Goal: Task Accomplishment & Management: Manage account settings

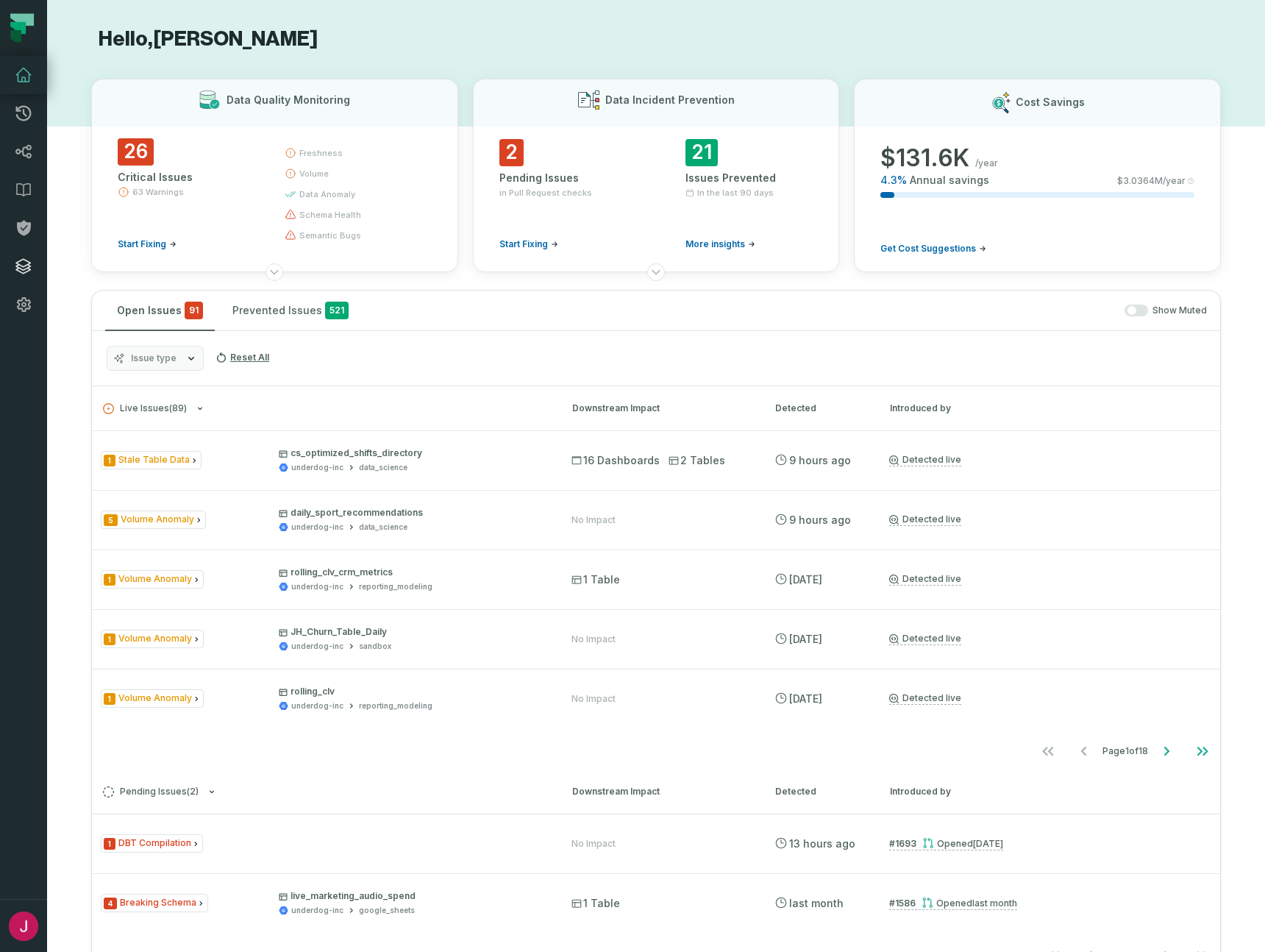
click at [30, 269] on icon at bounding box center [23, 266] width 14 height 14
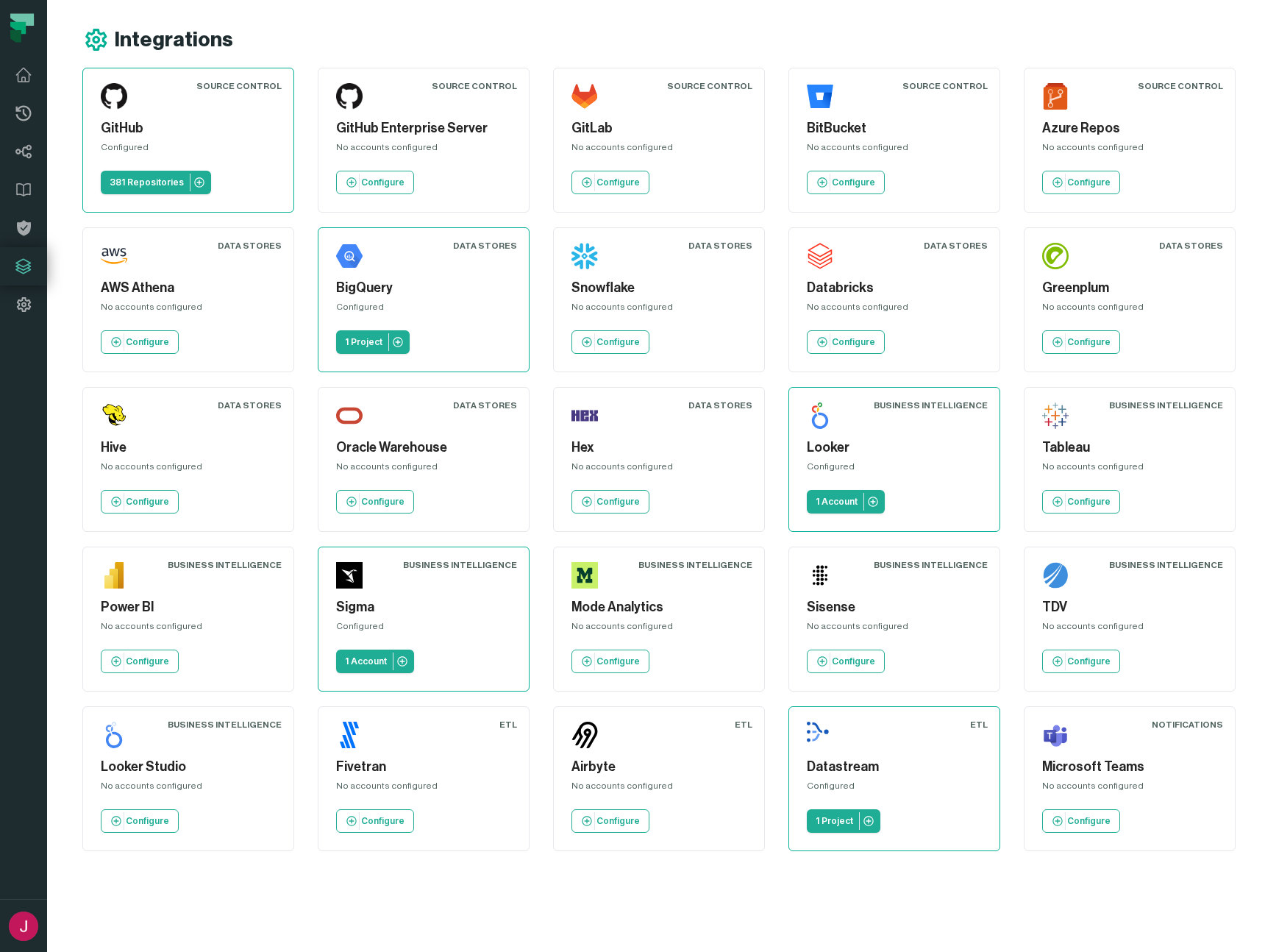
click at [159, 119] on h5 "GitHub" at bounding box center [188, 128] width 175 height 20
click at [148, 179] on p "381 Repositories" at bounding box center [147, 182] width 74 height 12
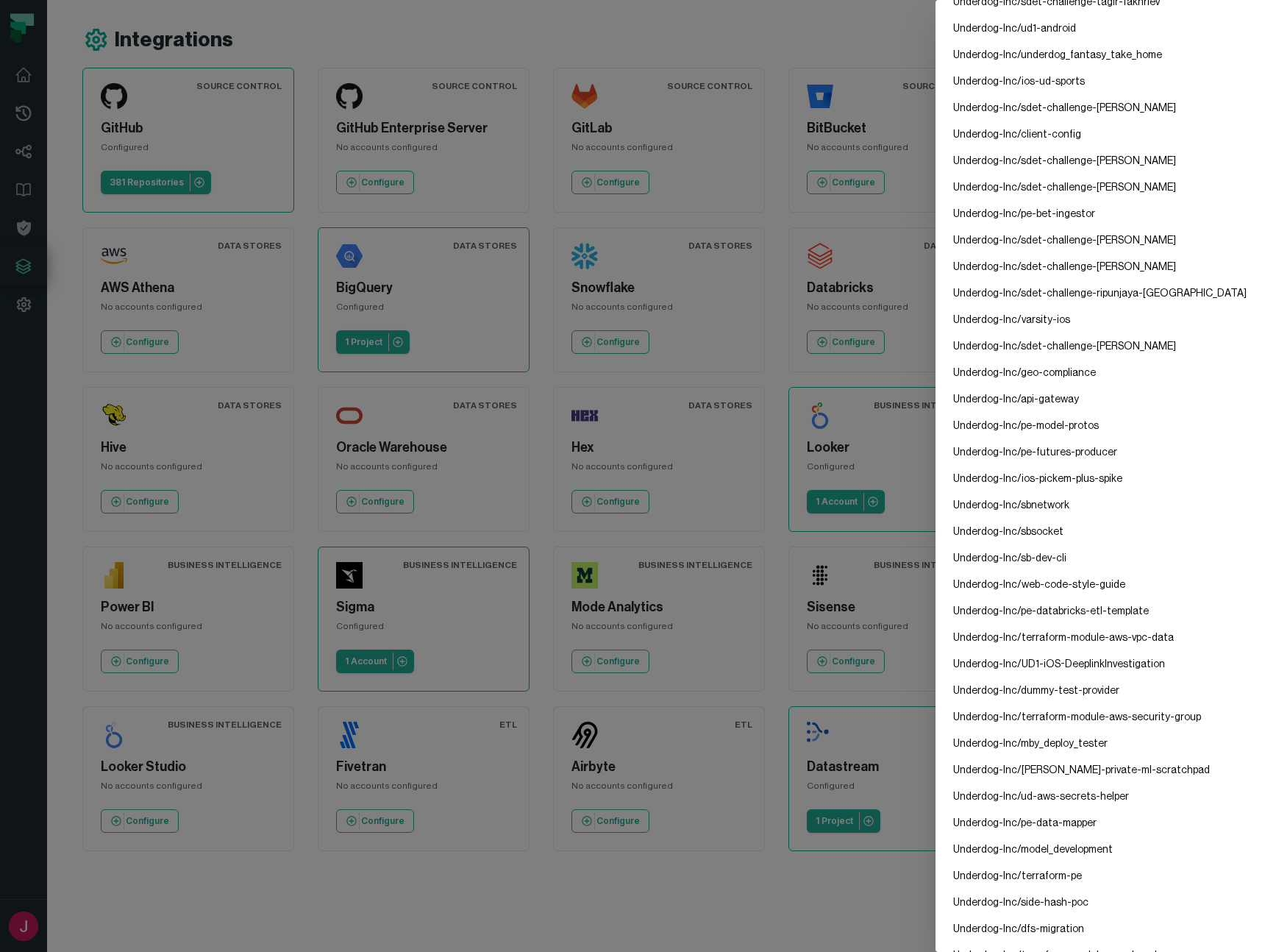
scroll to position [5927, 0]
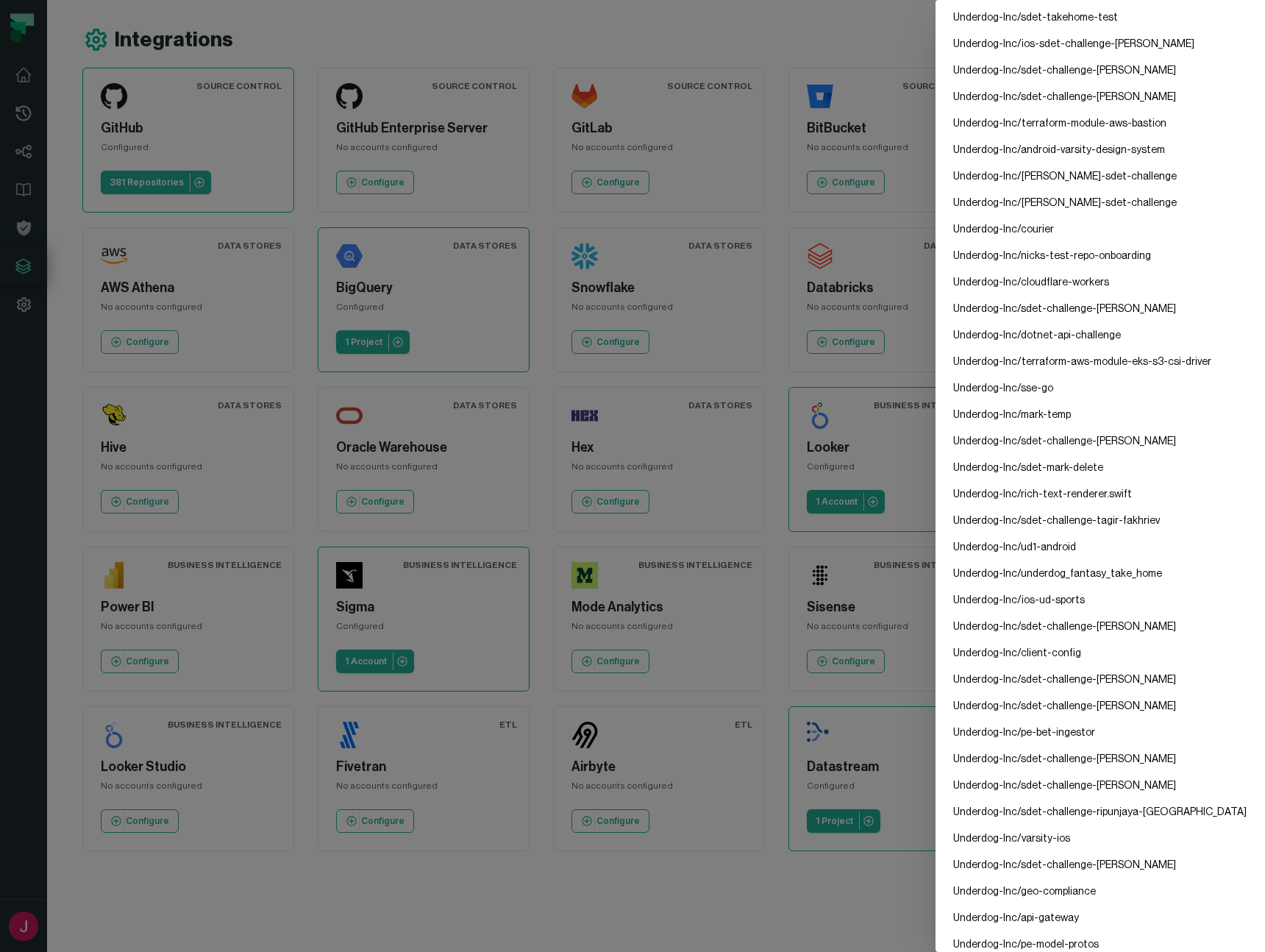
click at [935, 43] on dialog "GitHub Config Configured Repositories Underdog-Inc/api Underdog-Inc/ios Underdo…" at bounding box center [1100, 476] width 330 height 952
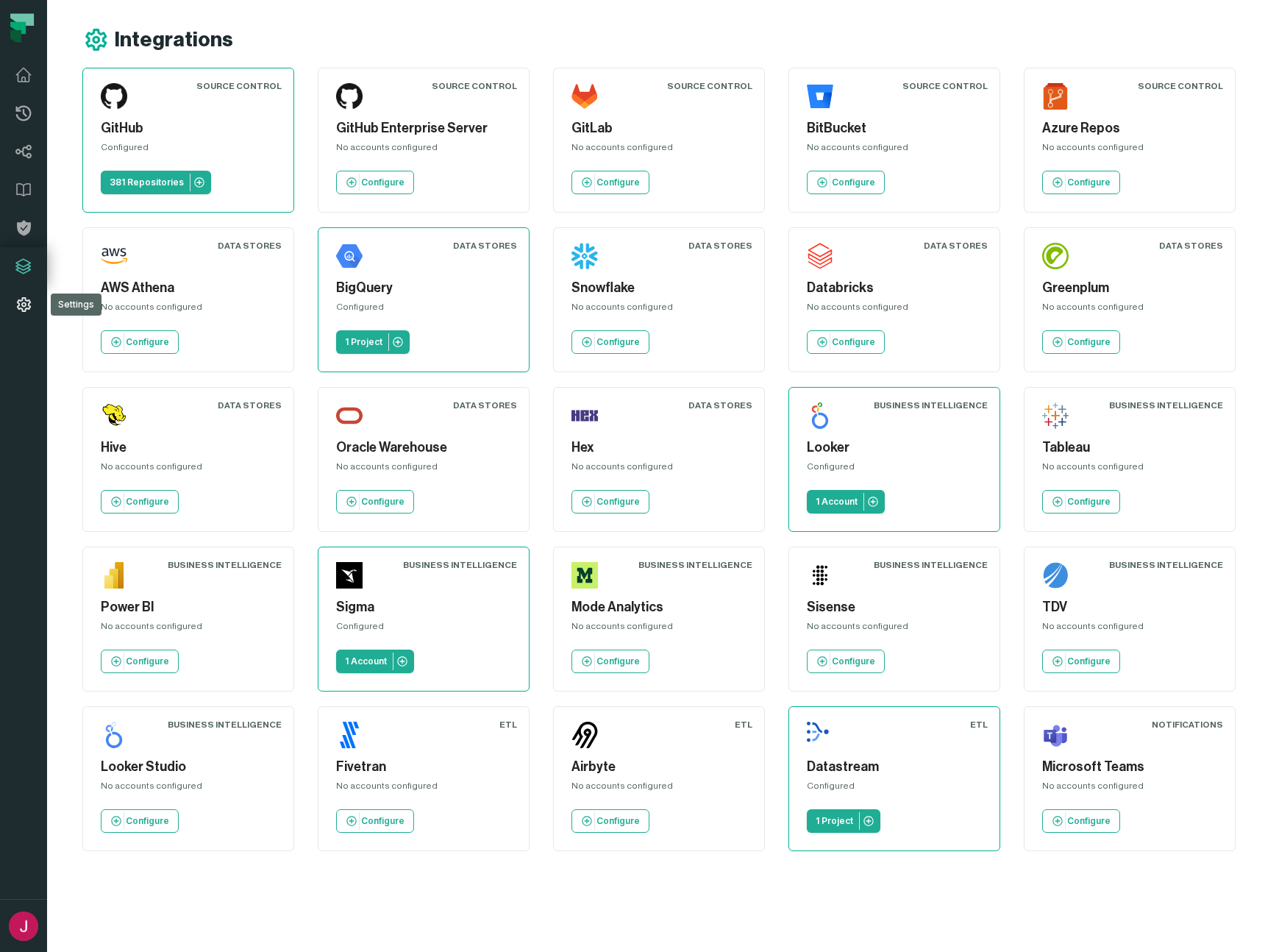
click at [27, 304] on icon at bounding box center [23, 304] width 18 height 18
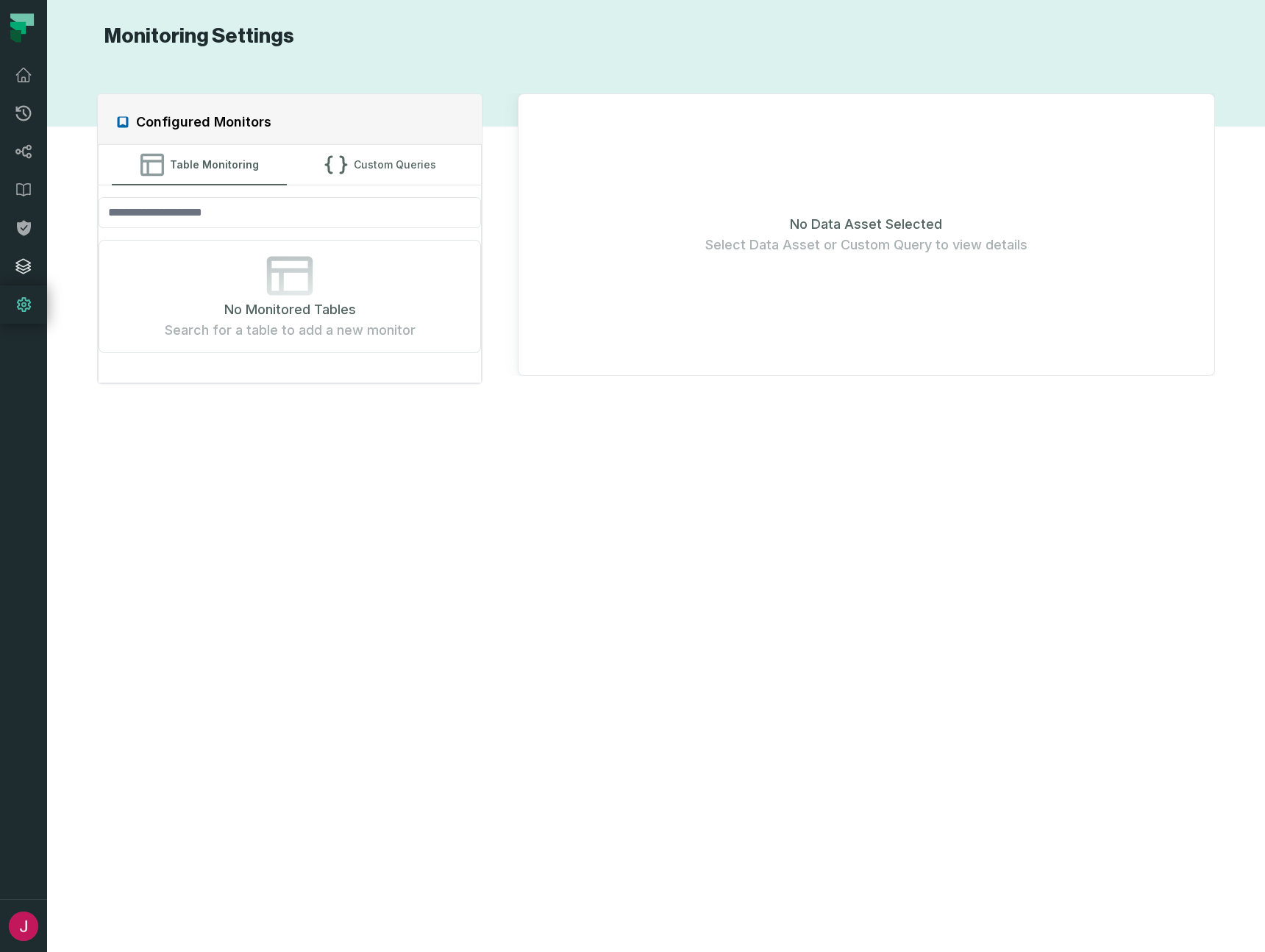
click at [30, 277] on link "Integrations" at bounding box center [23, 266] width 47 height 38
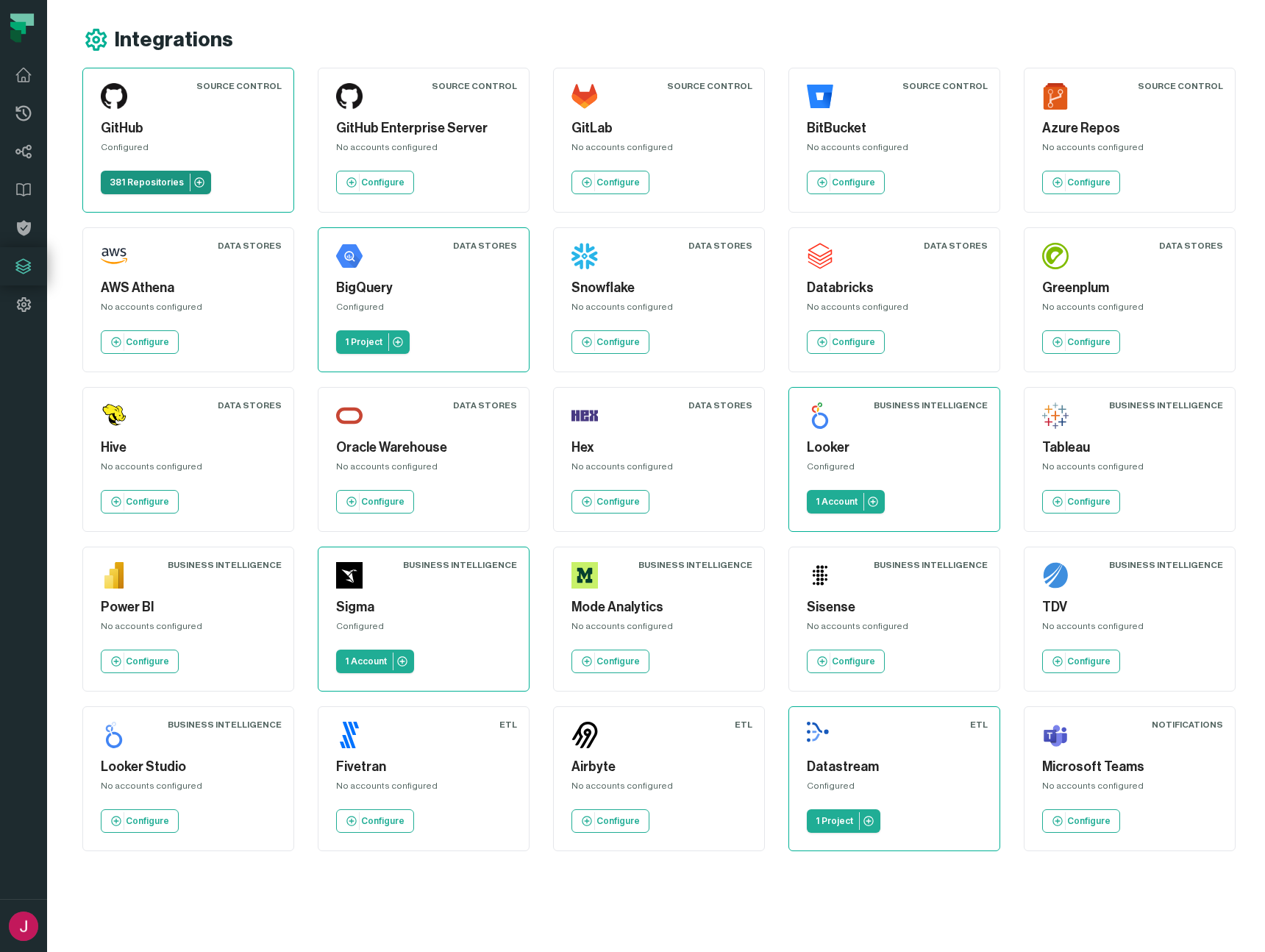
click at [200, 182] on icon at bounding box center [199, 182] width 12 height 12
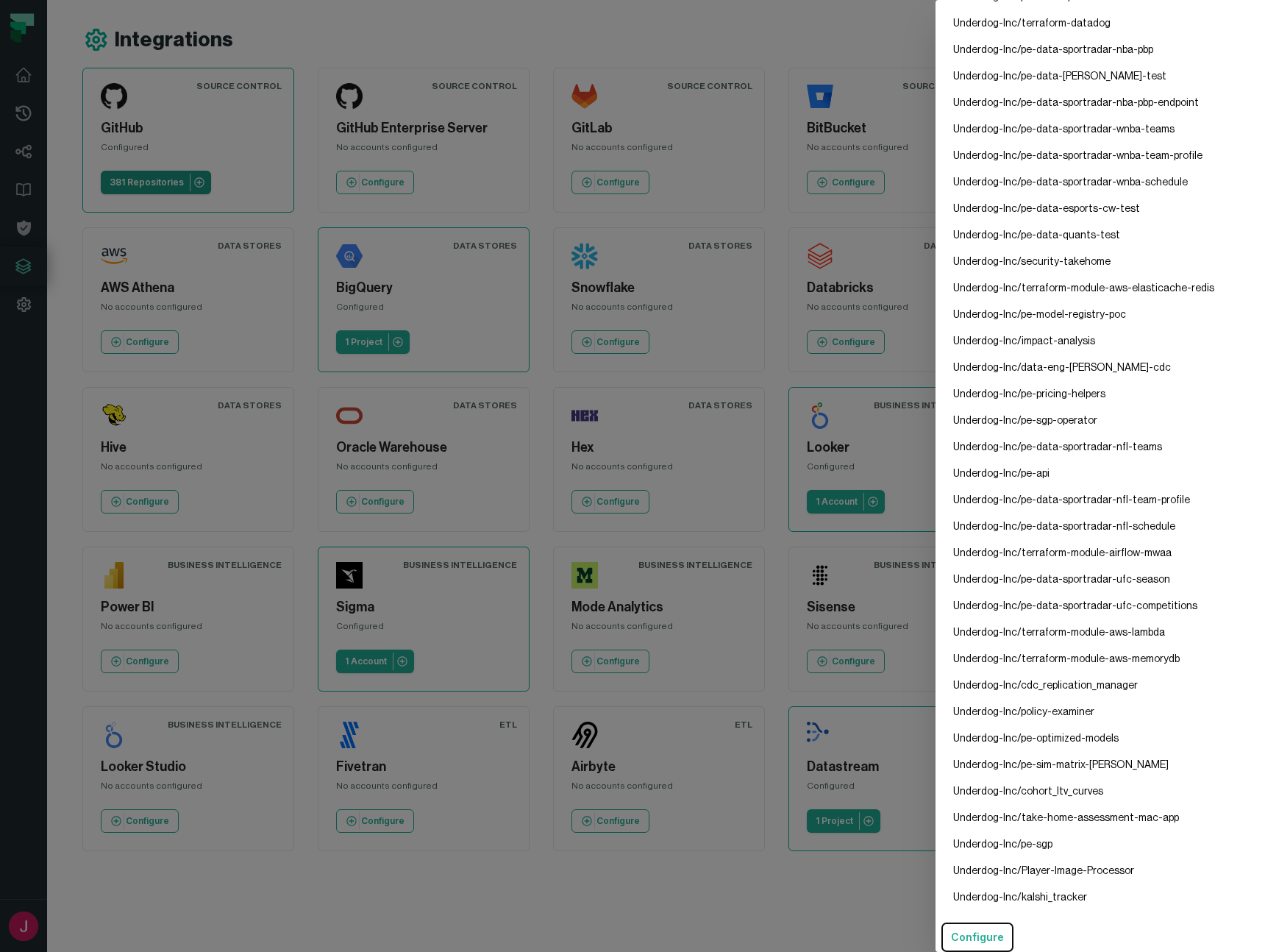
scroll to position [9257, 0]
click at [935, 108] on dialog "GitHub Config Configured Repositories Underdog-Inc/api Underdog-Inc/ios Underdo…" at bounding box center [1100, 476] width 330 height 952
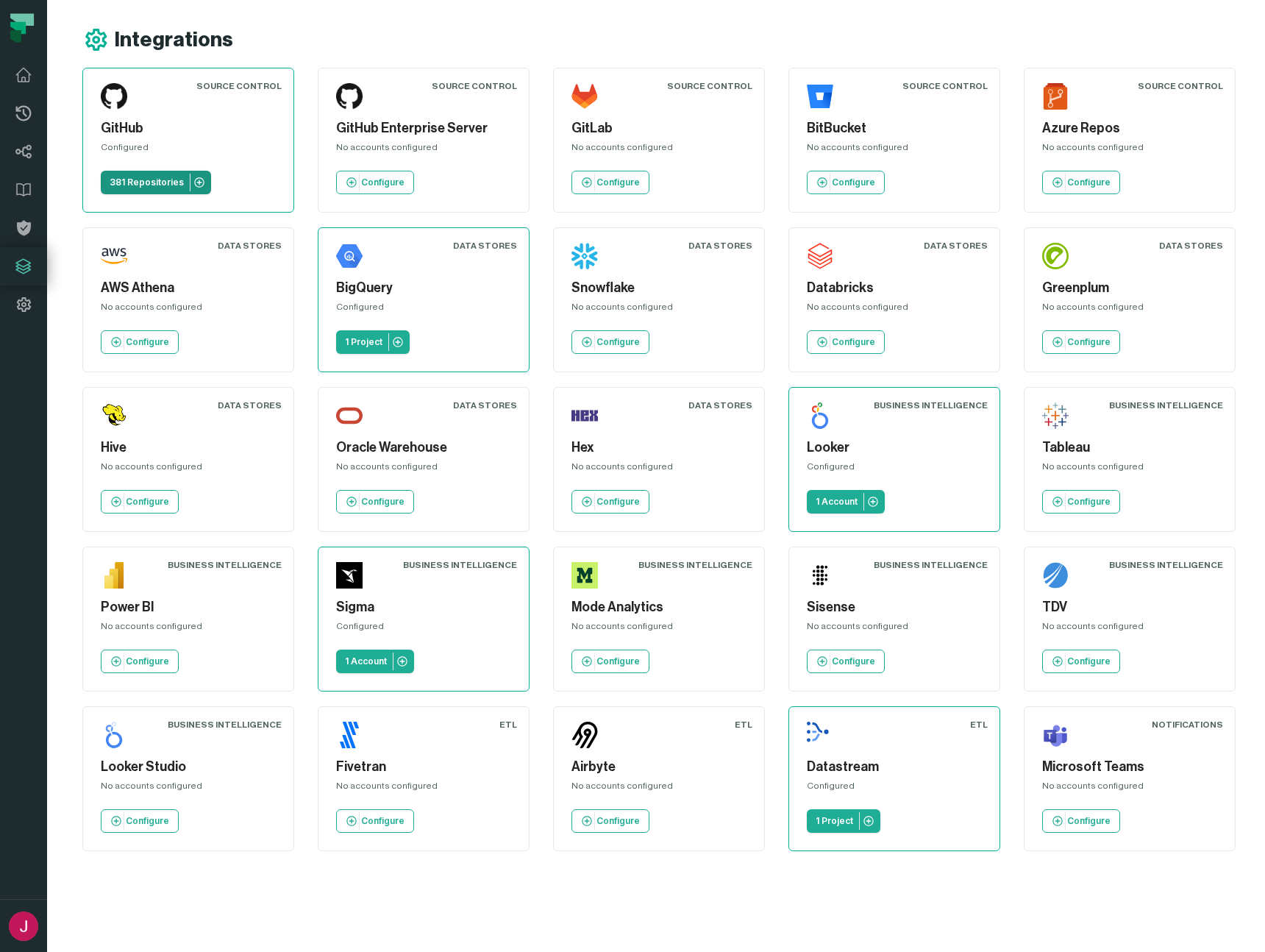
click at [133, 181] on p "381 Repositories" at bounding box center [147, 182] width 74 height 12
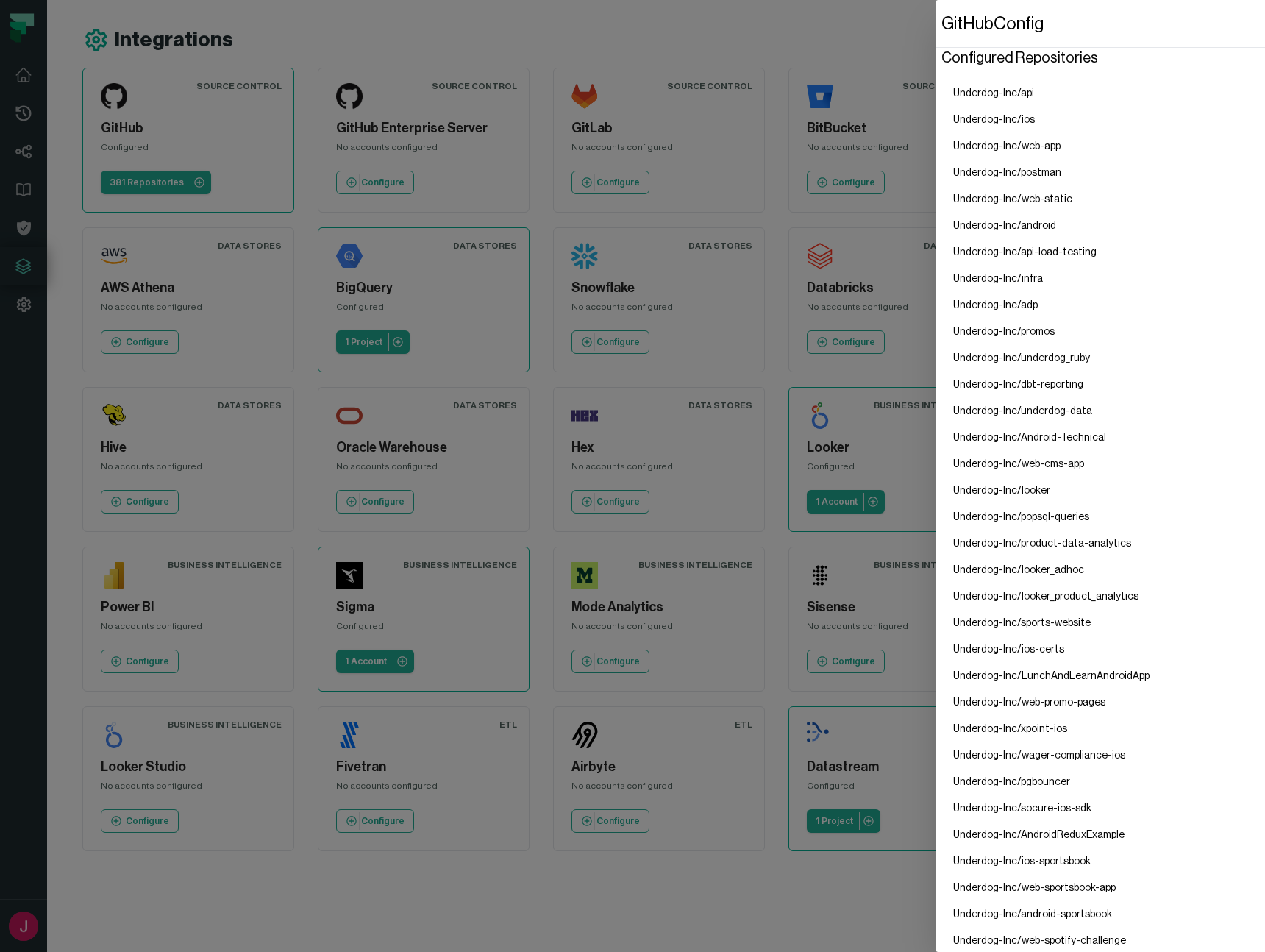
click at [935, 40] on dialog "GitHub Config Configured Repositories Underdog-Inc/api Underdog-Inc/ios Underdo…" at bounding box center [1100, 476] width 330 height 952
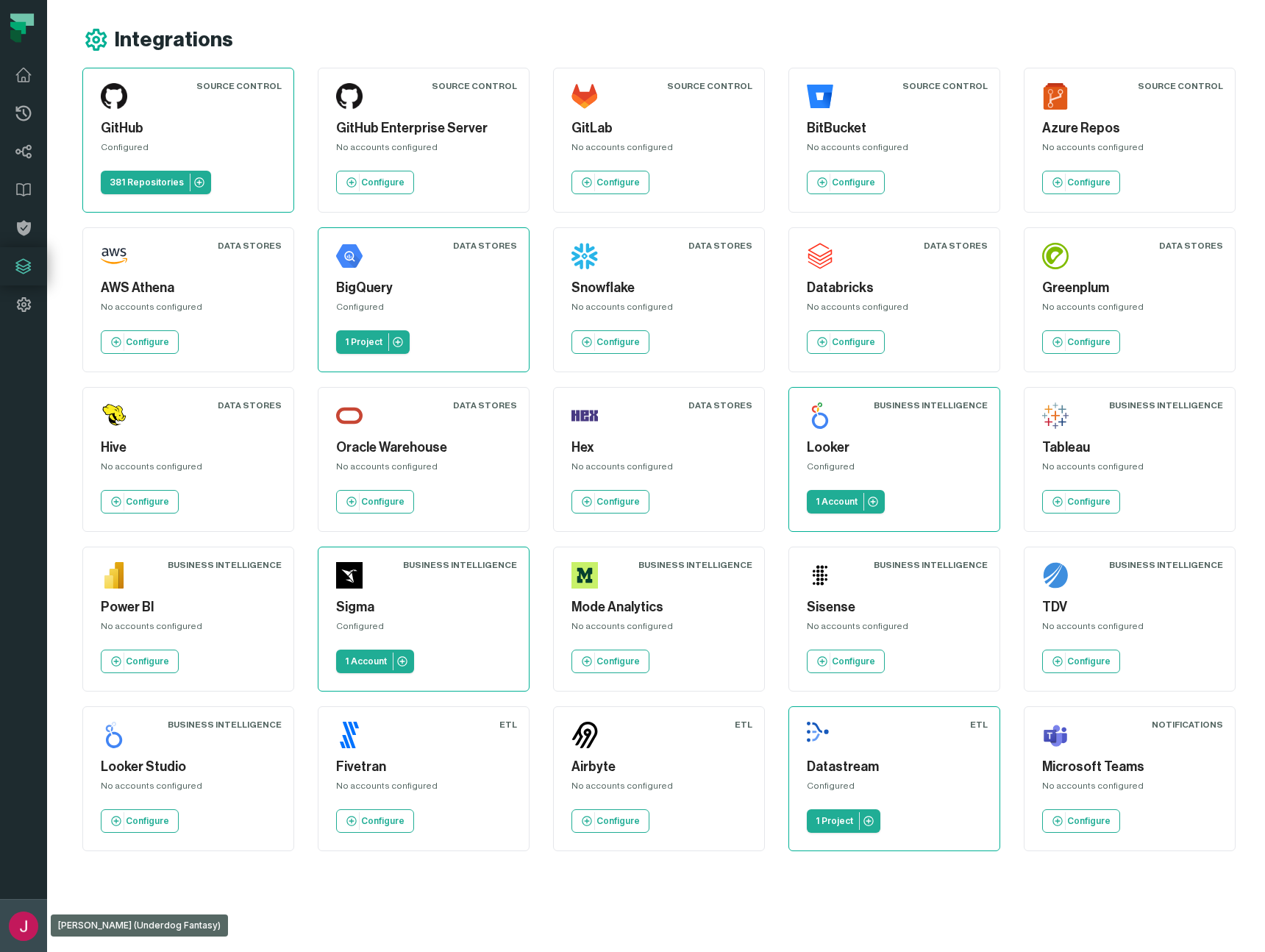
click at [29, 925] on img "button" at bounding box center [23, 926] width 29 height 29
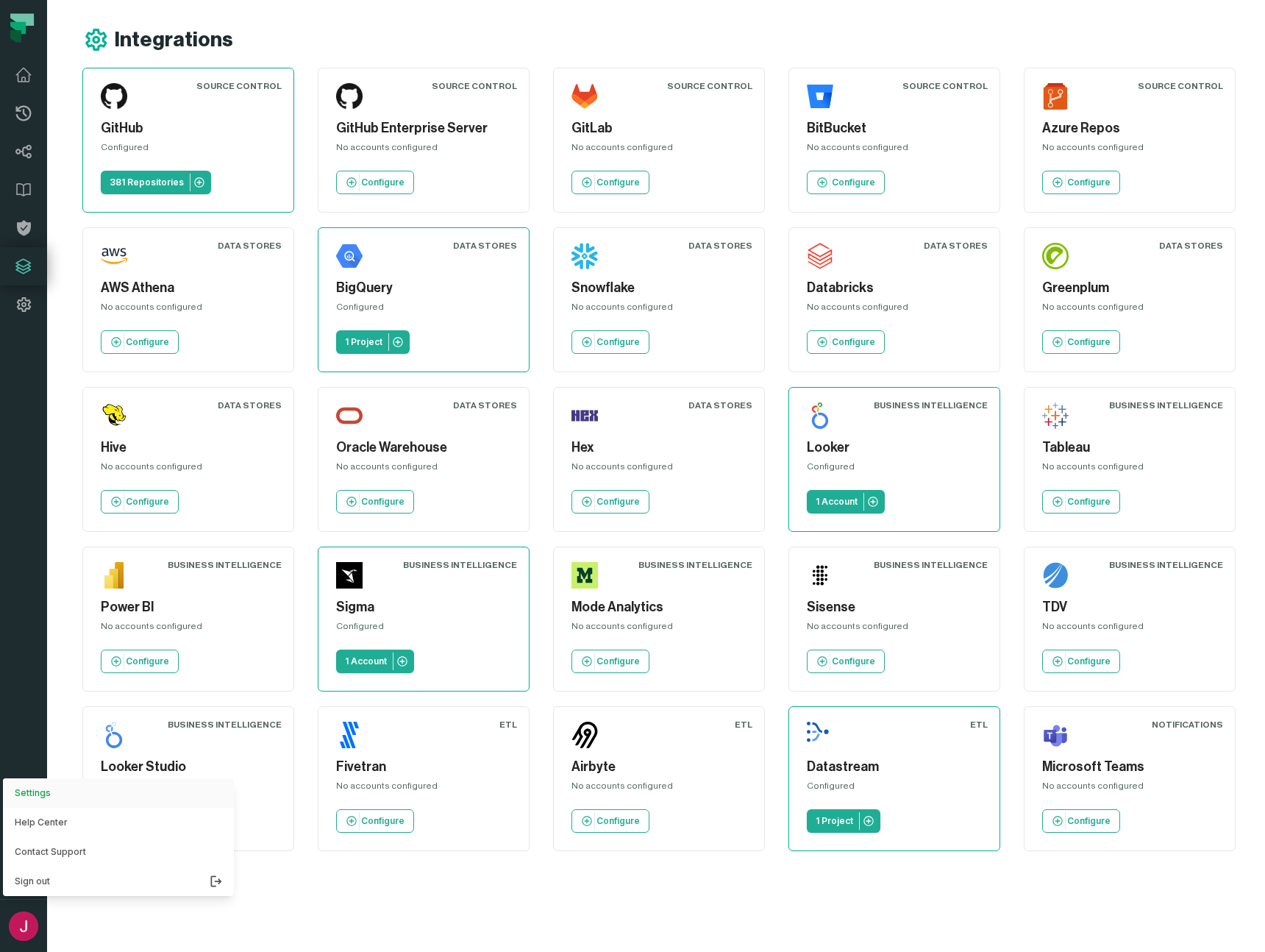
click at [41, 792] on button "Settings" at bounding box center [119, 793] width 231 height 29
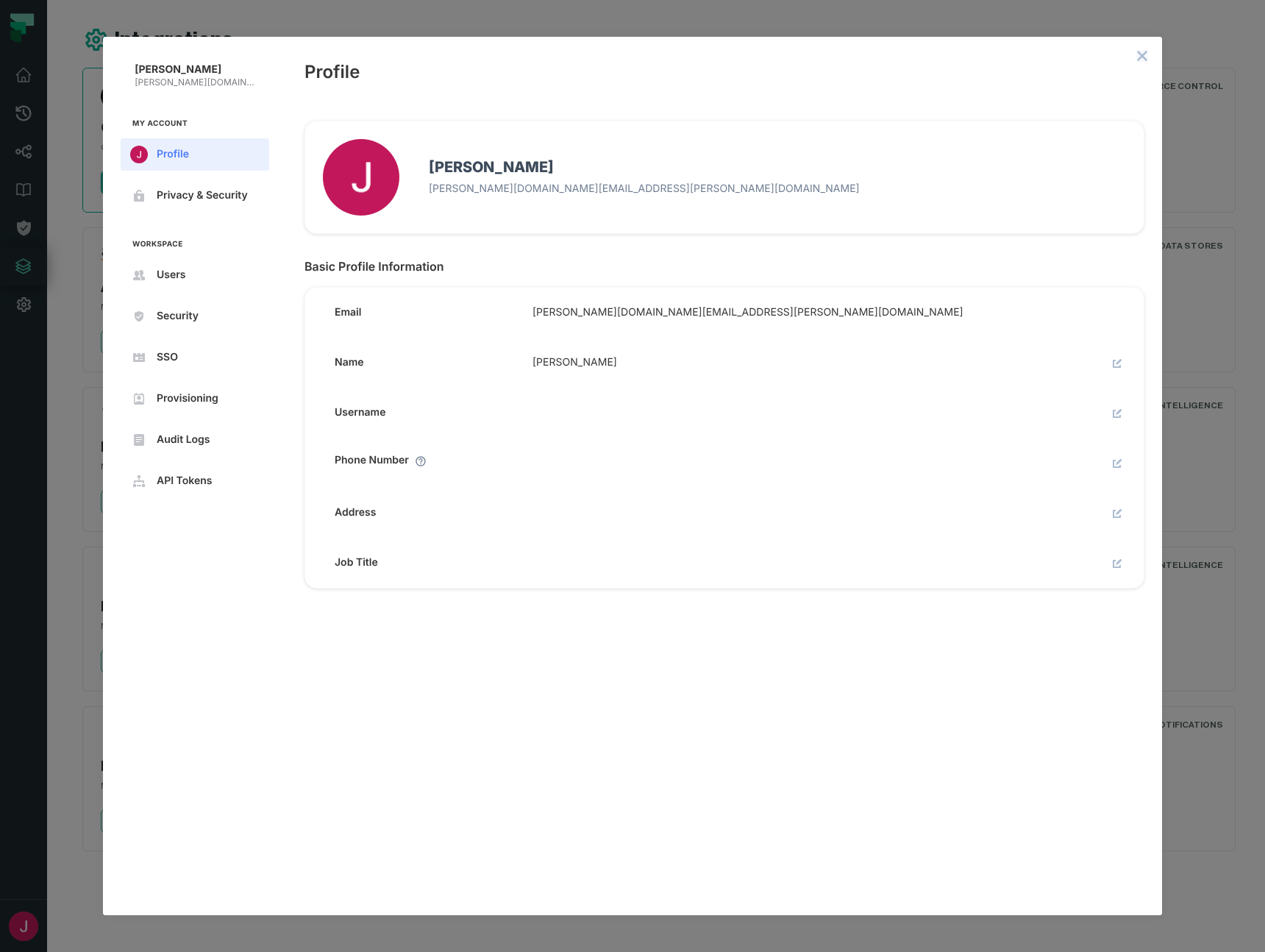
click at [1143, 59] on icon "close admin-box" at bounding box center [1142, 56] width 12 height 12
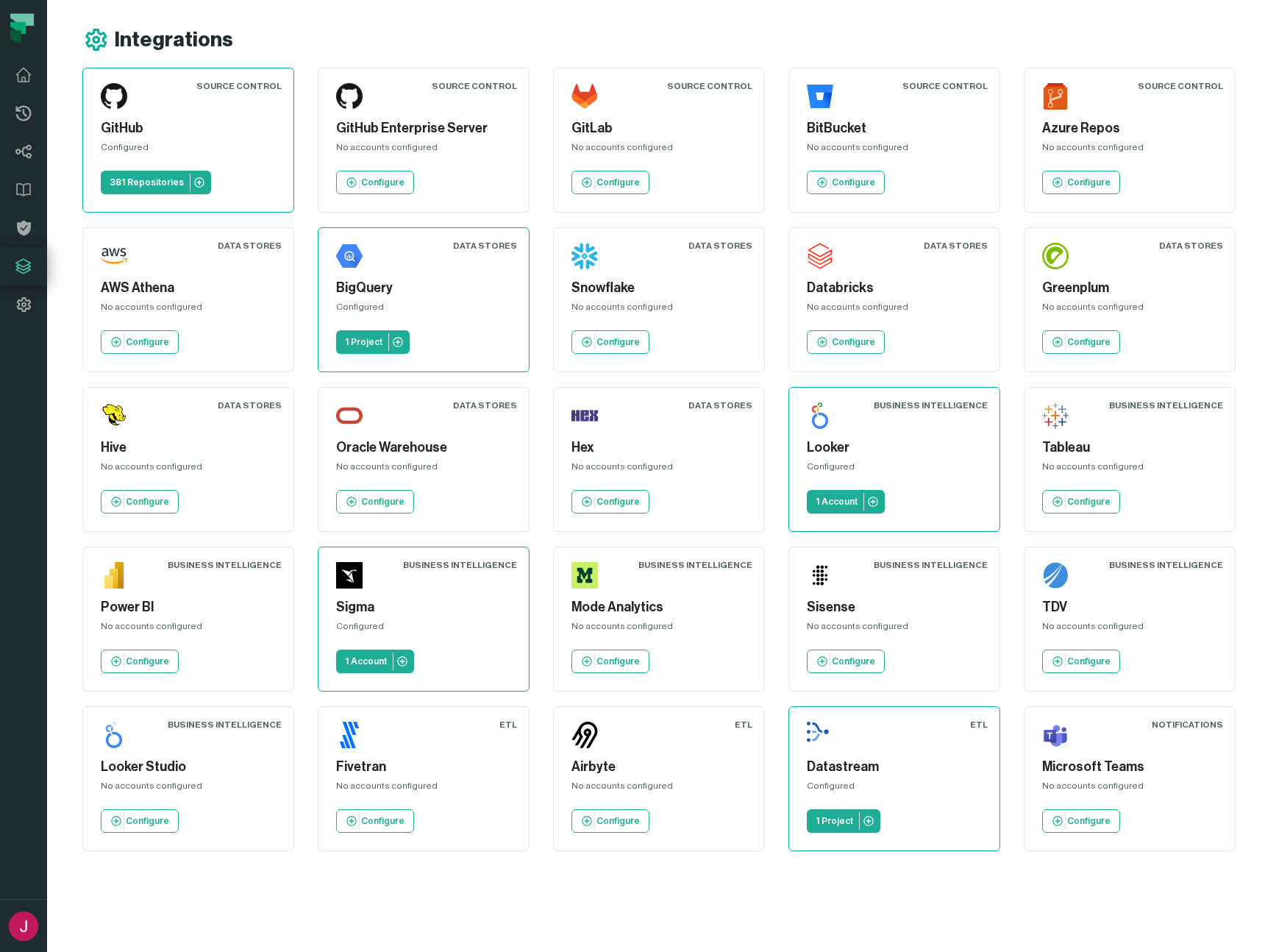
click at [92, 45] on icon at bounding box center [96, 40] width 22 height 22
click at [25, 76] on icon at bounding box center [23, 75] width 18 height 18
